Goal: Transaction & Acquisition: Purchase product/service

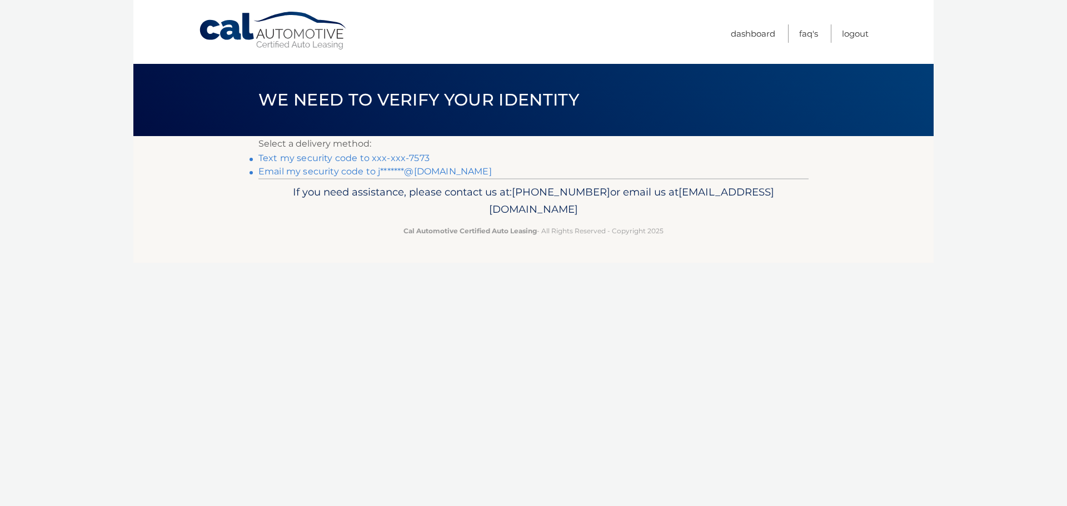
click at [337, 157] on link "Text my security code to xxx-xxx-7573" at bounding box center [344, 158] width 171 height 11
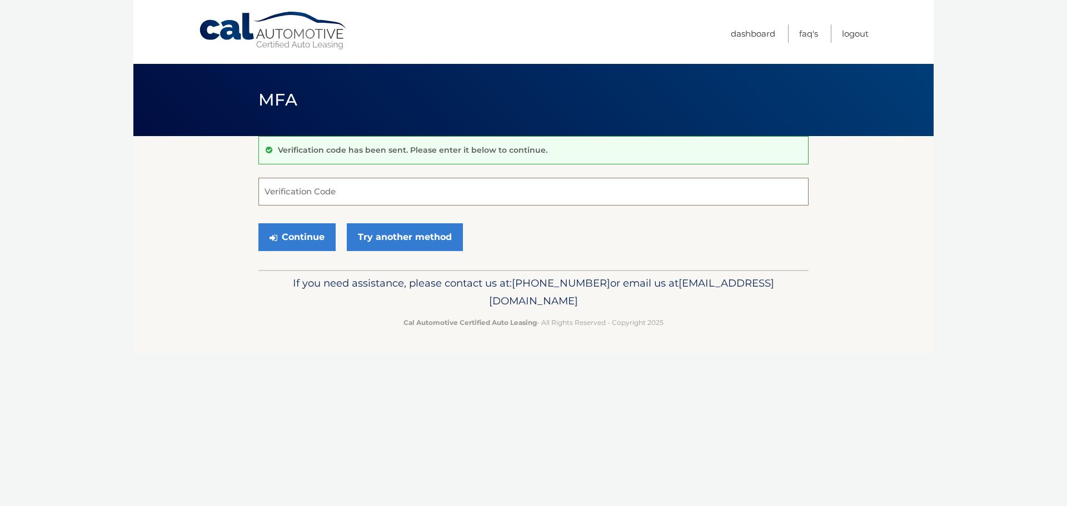
click at [569, 192] on input "Verification Code" at bounding box center [534, 192] width 550 height 28
type input "305342"
click at [319, 233] on button "Continue" at bounding box center [297, 237] width 77 height 28
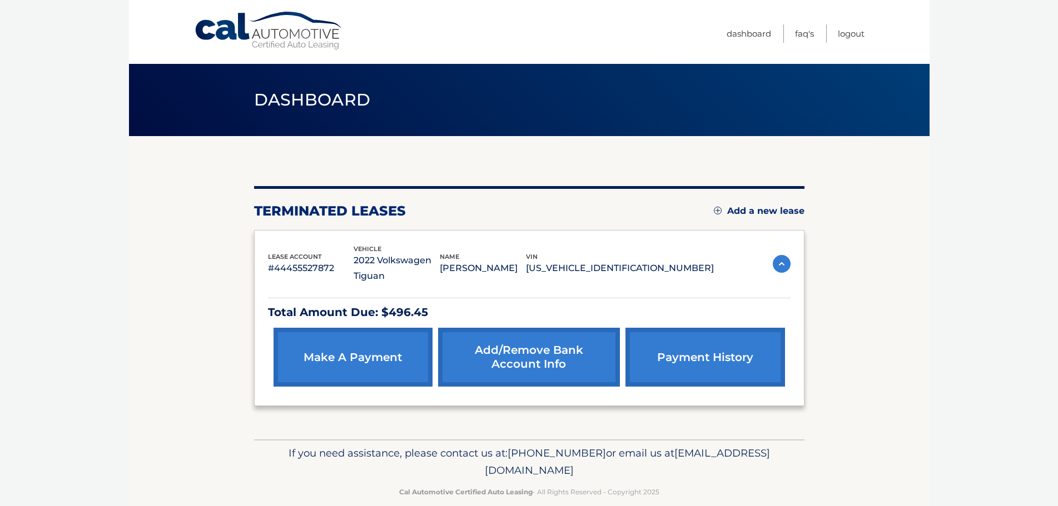
click at [364, 365] on link "make a payment" at bounding box center [353, 357] width 159 height 59
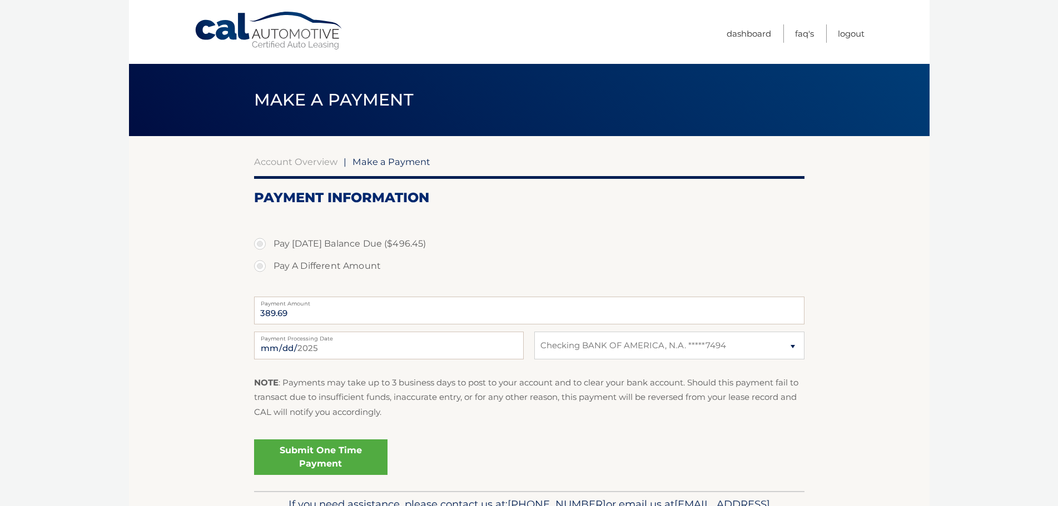
select select "OWMzMTMyNWItZDI2OS00ODI5LWFjMmUtOGFiYzA3ZDA3YWMy"
click at [258, 241] on label "Pay Today's Balance Due ($496.45)" at bounding box center [529, 244] width 550 height 22
click at [259, 241] on input "Pay Today's Balance Due ($496.45)" at bounding box center [264, 242] width 11 height 18
radio input "true"
type input "496.45"
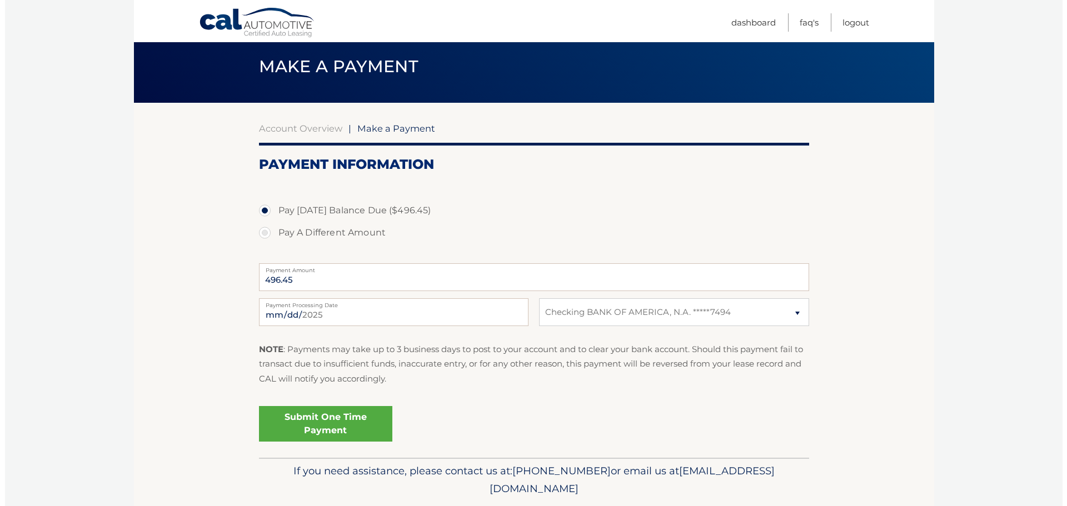
scroll to position [69, 0]
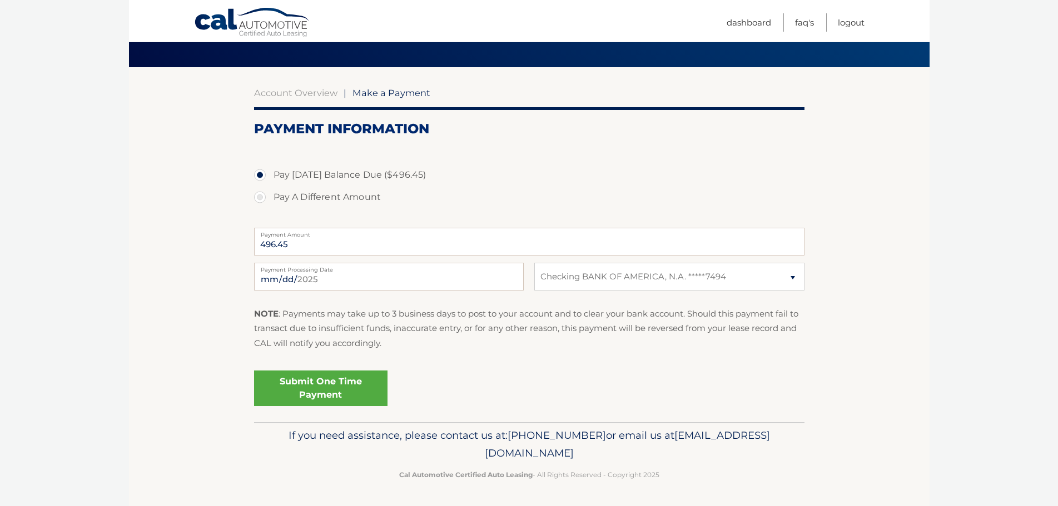
click at [345, 375] on link "Submit One Time Payment" at bounding box center [320, 389] width 133 height 36
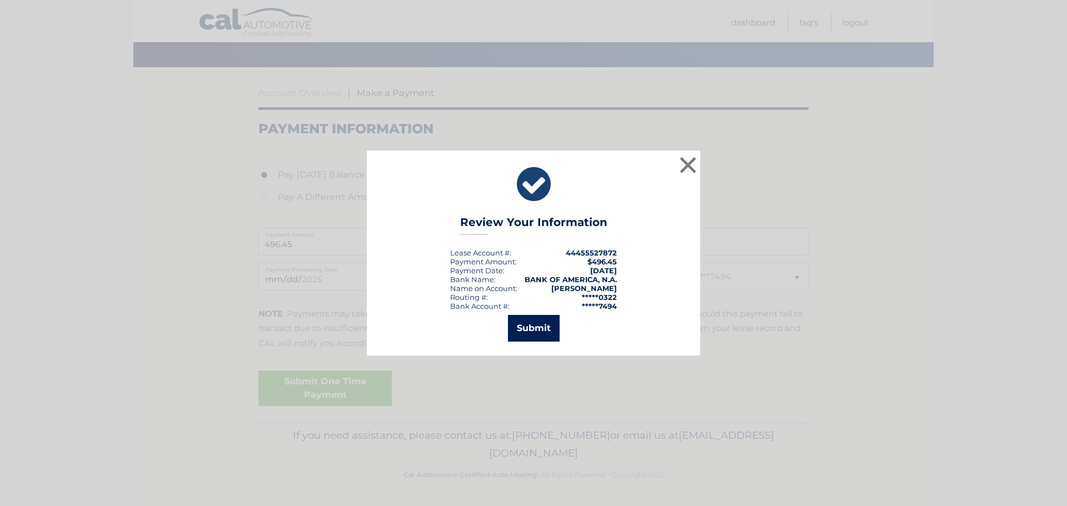
click at [526, 330] on button "Submit" at bounding box center [534, 328] width 52 height 27
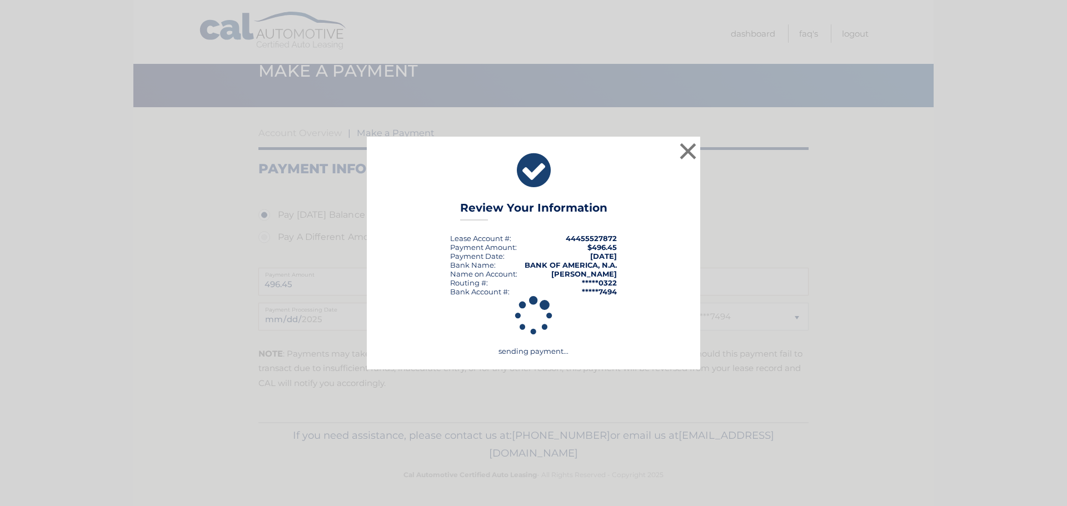
scroll to position [29, 0]
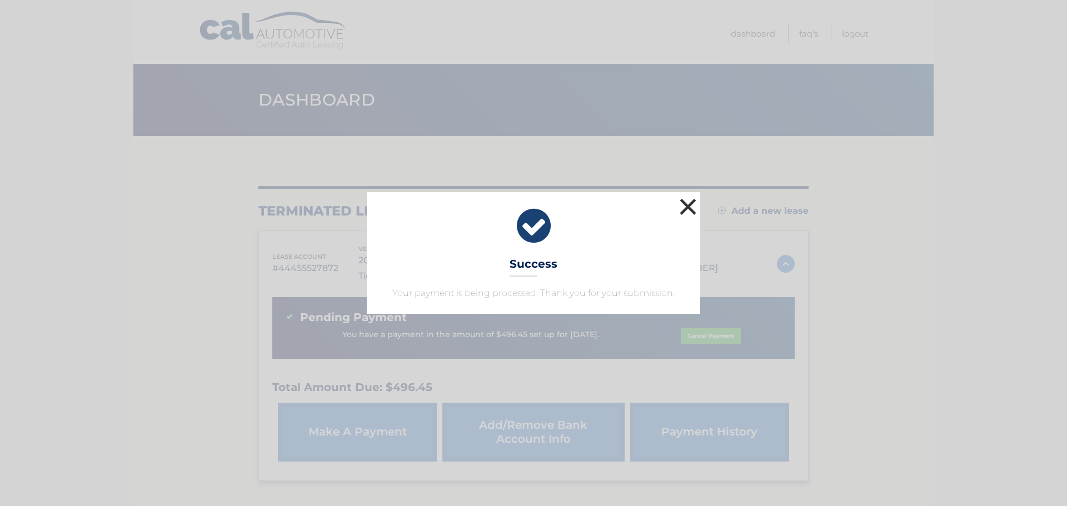
click at [689, 205] on button "×" at bounding box center [688, 207] width 22 height 22
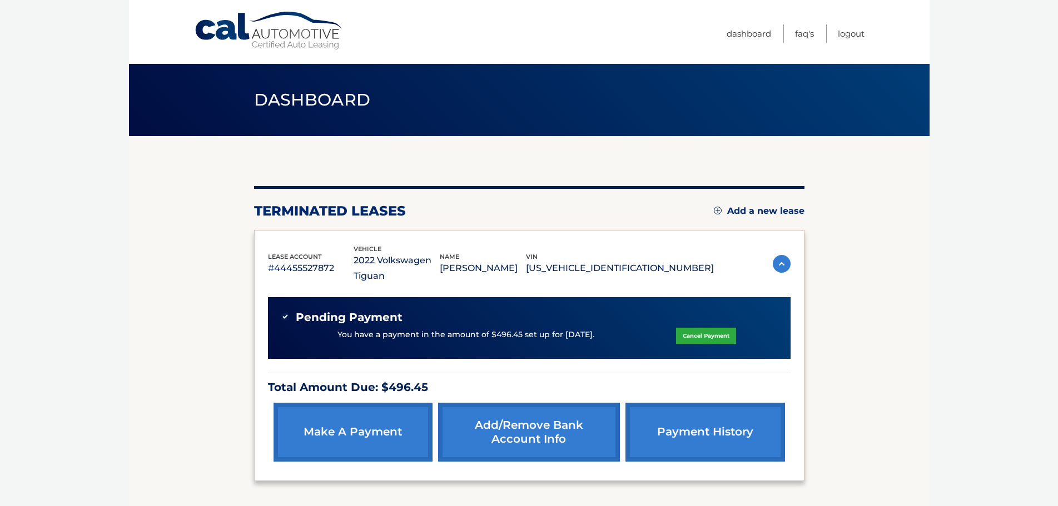
click at [852, 331] on section "You are registered for this site, but you haven't enrolled in online payments. …" at bounding box center [529, 325] width 801 height 379
click at [116, 220] on body "Cal Automotive Menu Dashboard FAQ's Logout" at bounding box center [529, 253] width 1058 height 506
click at [872, 256] on section "You are registered for this site, but you haven't enrolled in online payments. …" at bounding box center [529, 325] width 801 height 379
